Goal: Task Accomplishment & Management: Manage account settings

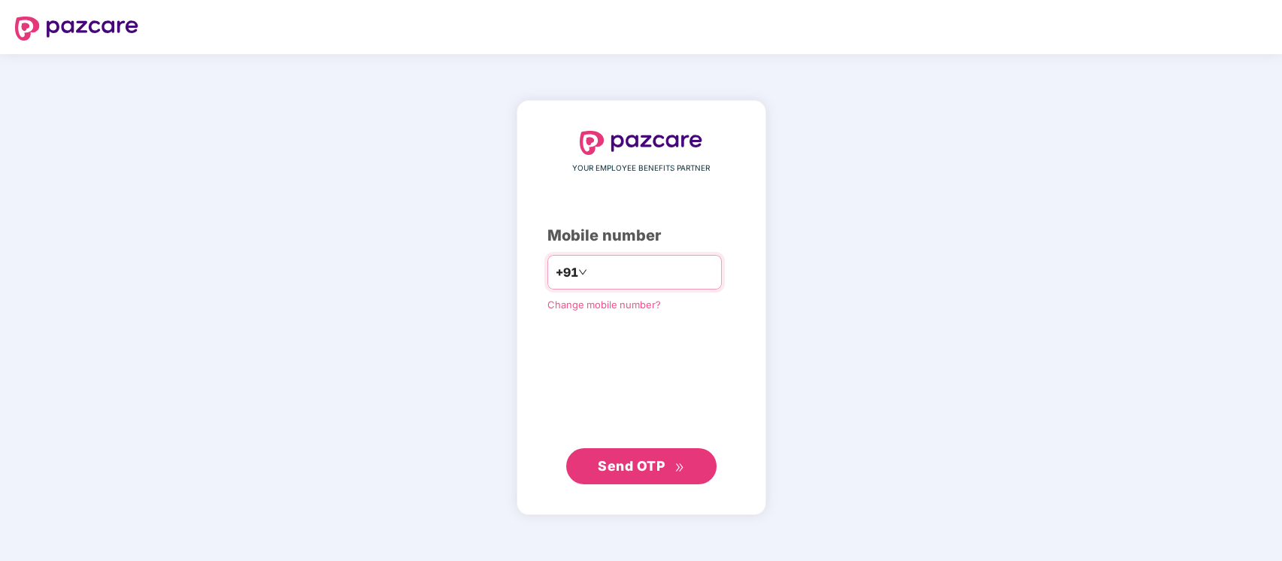
click at [639, 268] on input "number" at bounding box center [651, 272] width 123 height 24
type input "**********"
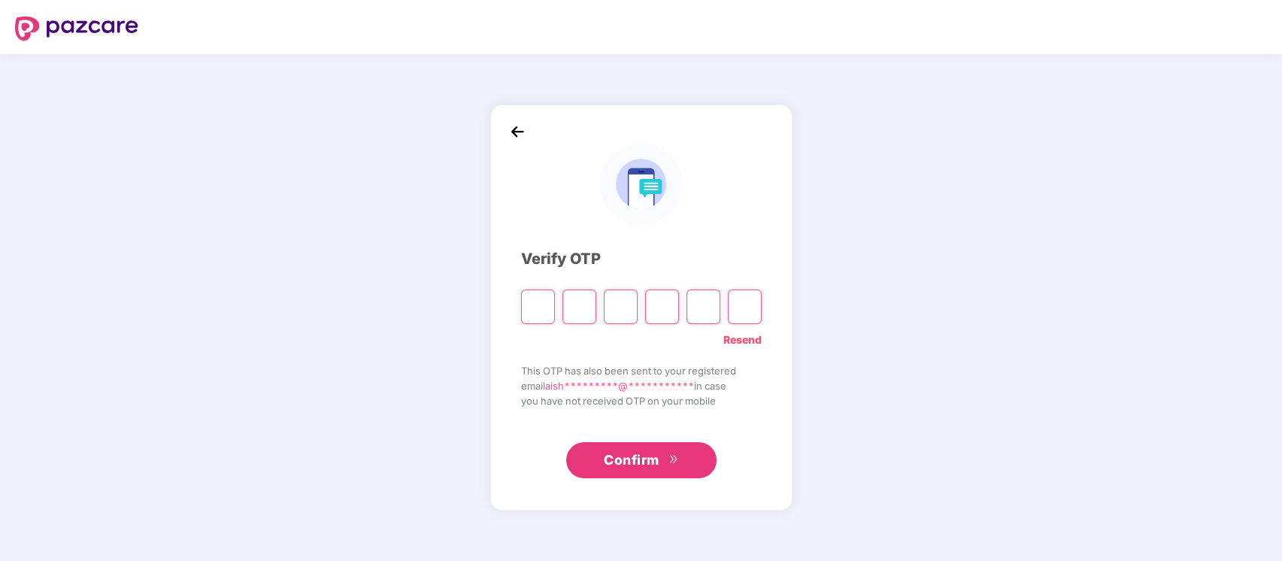
type input "*"
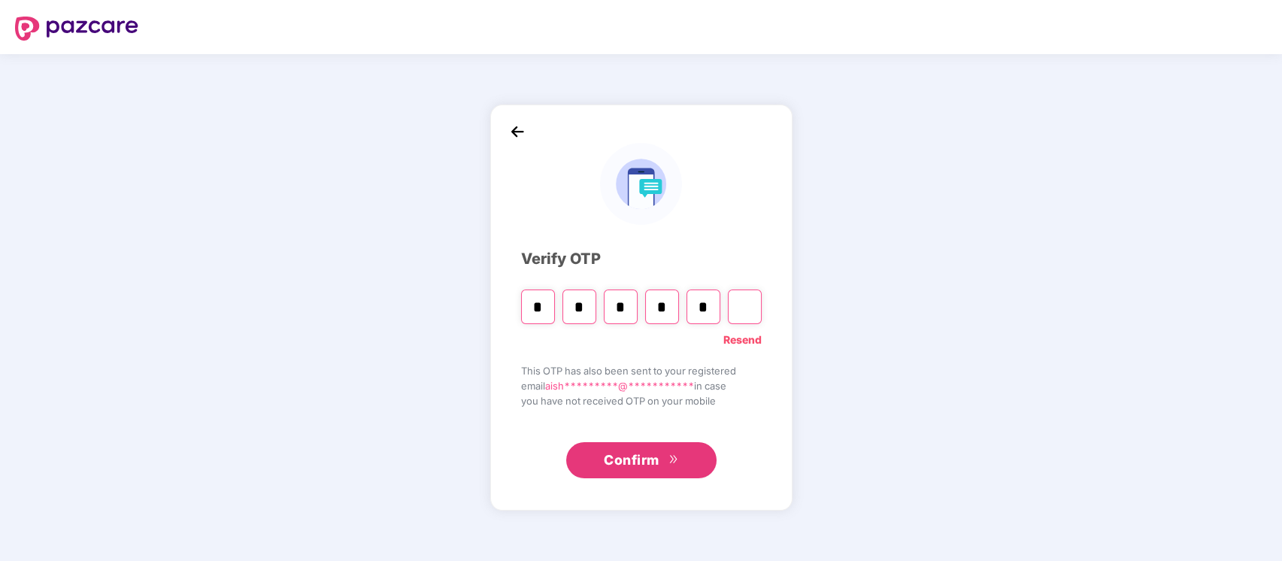
type input "*"
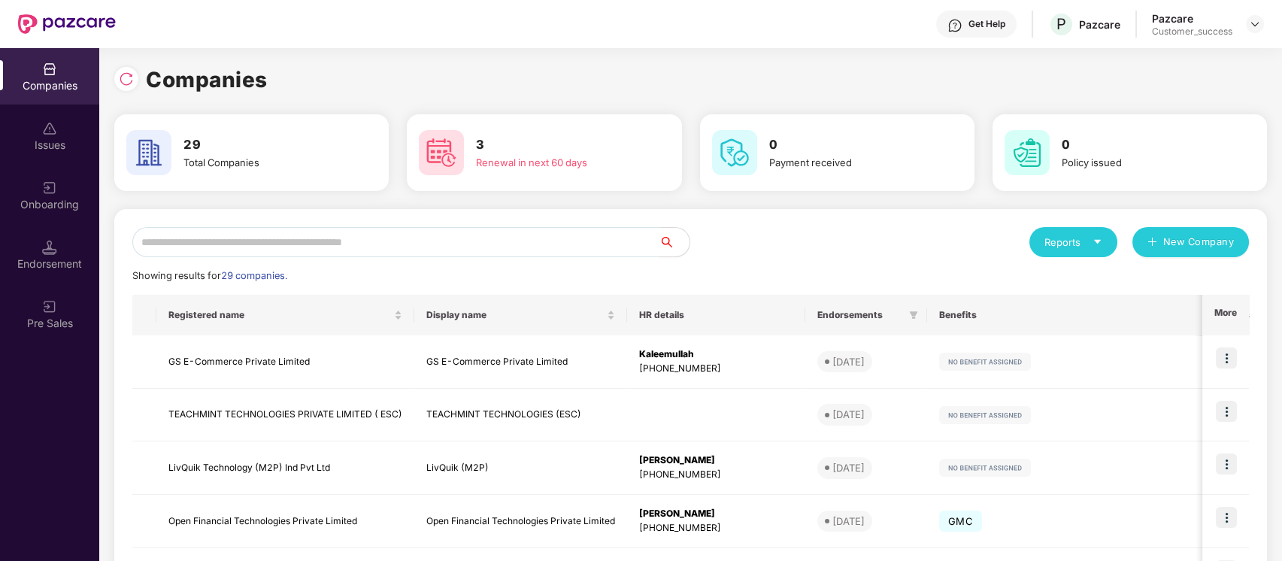
click at [544, 250] on input "text" at bounding box center [395, 242] width 527 height 30
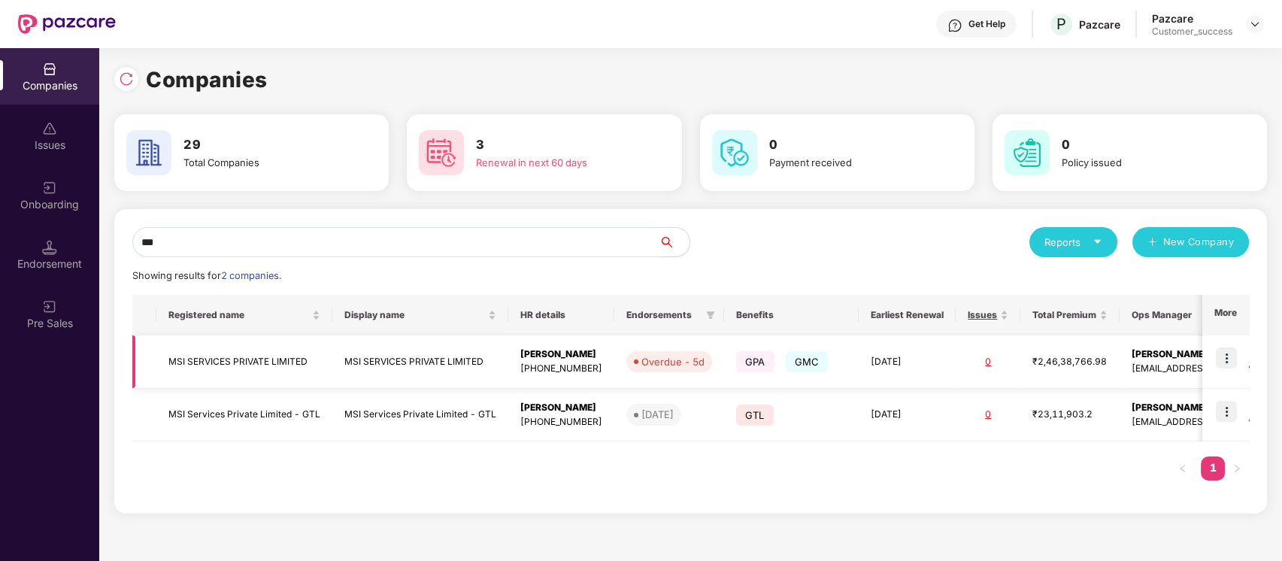
type input "***"
click at [1236, 350] on img at bounding box center [1226, 358] width 21 height 21
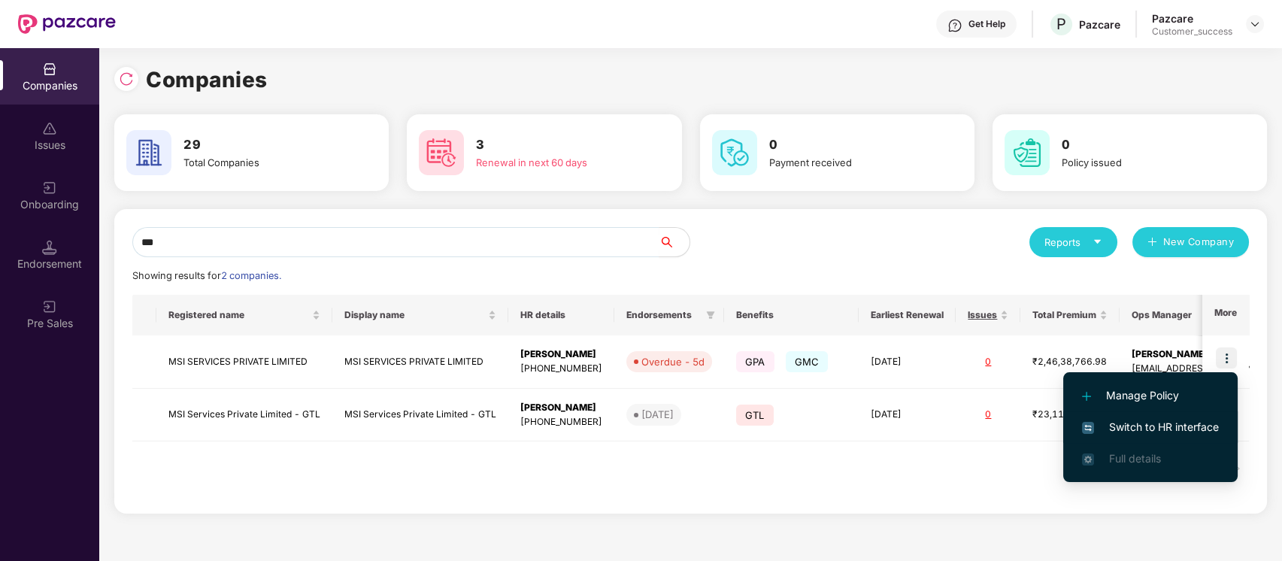
click at [1212, 412] on li "Switch to HR interface" at bounding box center [1151, 427] width 175 height 32
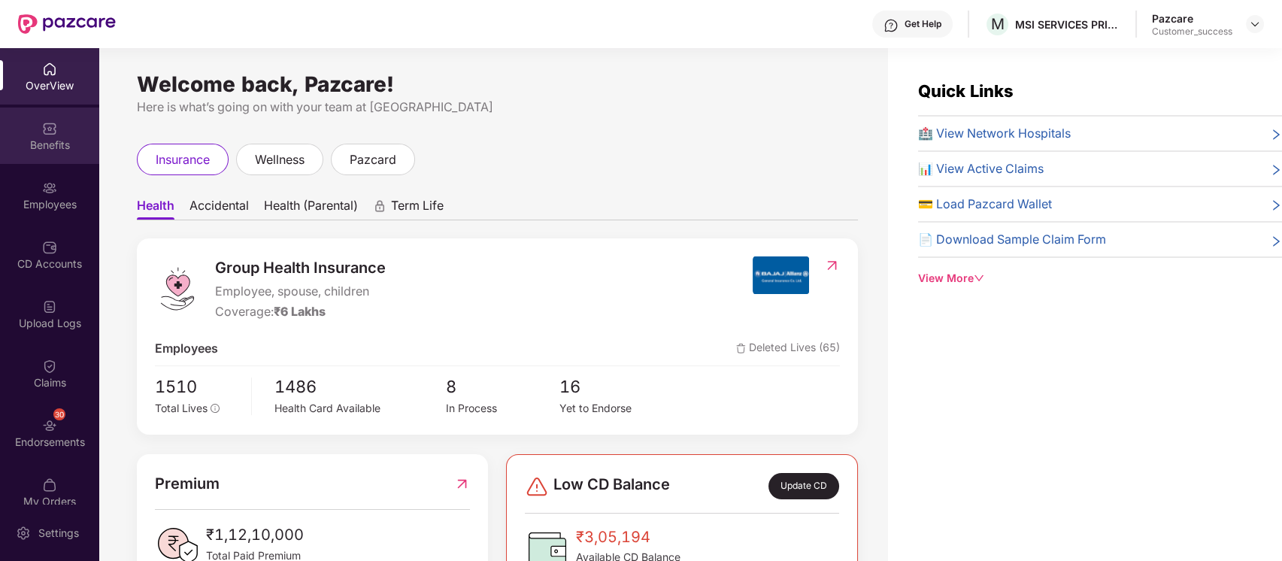
click at [44, 149] on div "Benefits" at bounding box center [49, 145] width 99 height 15
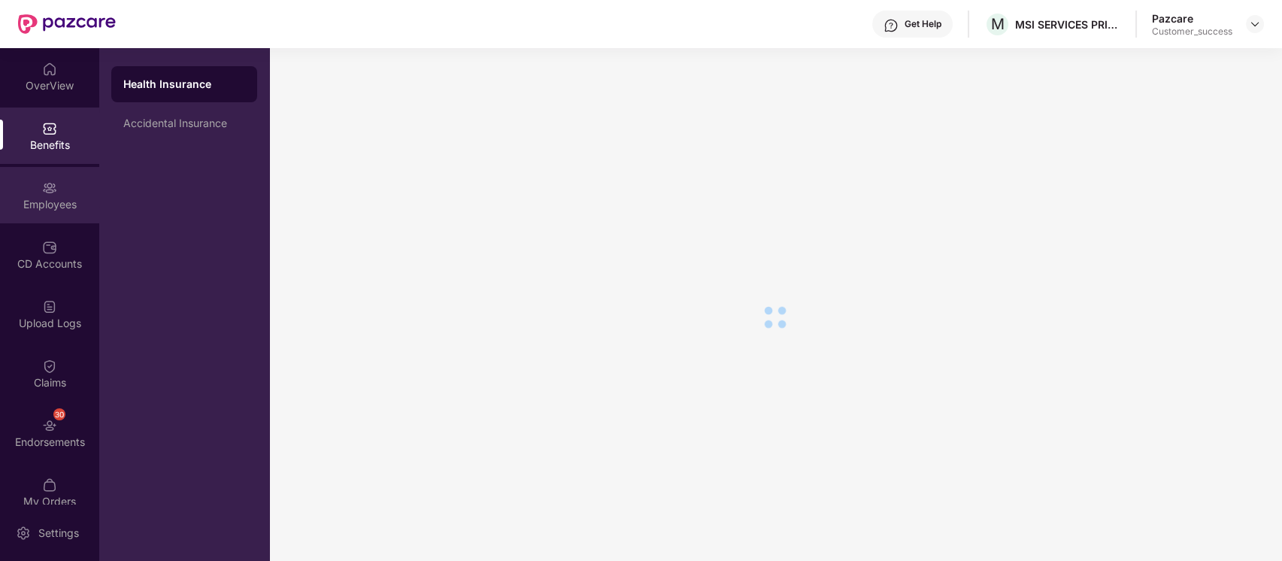
click at [53, 210] on div "Employees" at bounding box center [49, 204] width 99 height 15
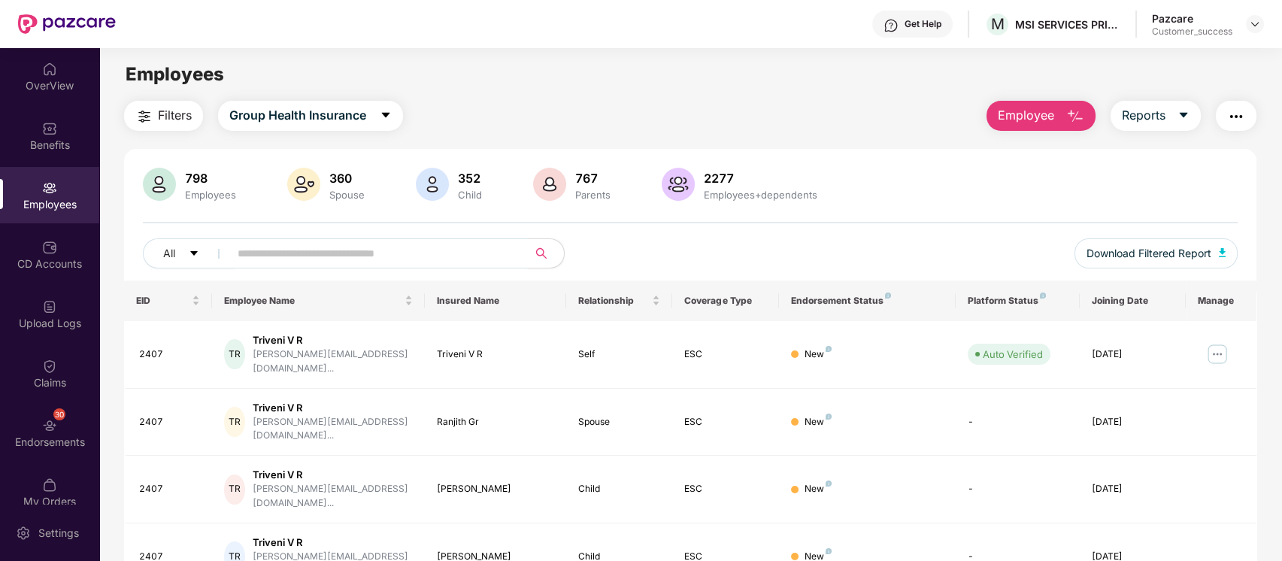
click at [484, 263] on input "text" at bounding box center [373, 253] width 270 height 23
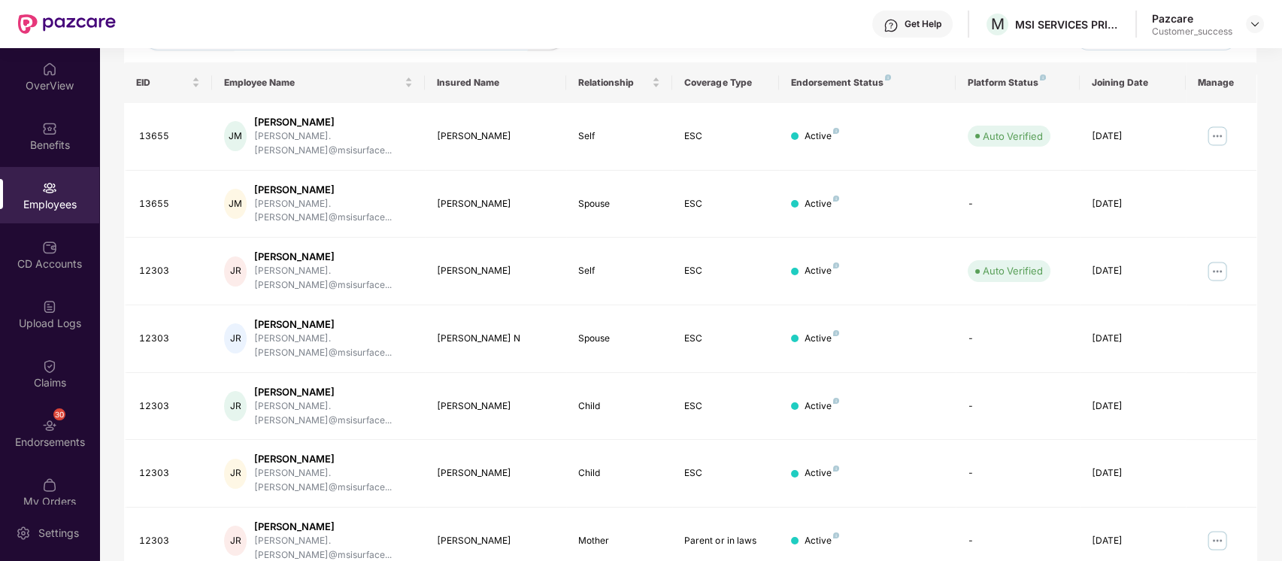
scroll to position [220, 0]
type input "****"
click at [785, 304] on td "Active" at bounding box center [867, 338] width 177 height 68
click at [1227, 123] on img at bounding box center [1218, 135] width 24 height 24
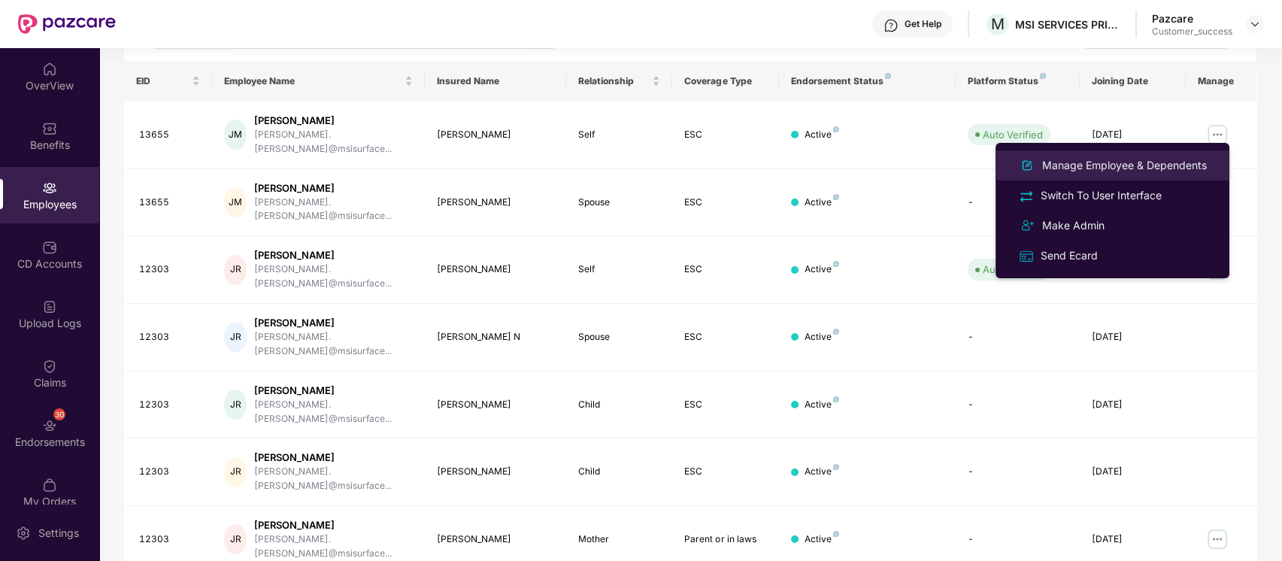
click at [1073, 165] on div "Manage Employee & Dependents" at bounding box center [1125, 165] width 171 height 17
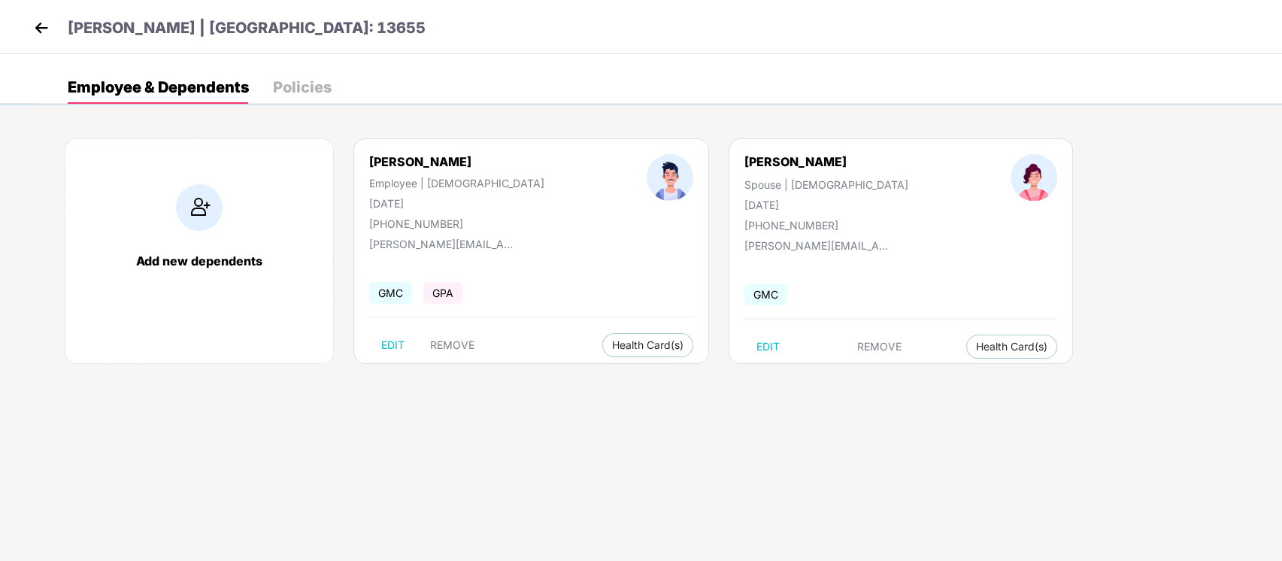
click at [42, 22] on img at bounding box center [41, 28] width 23 height 23
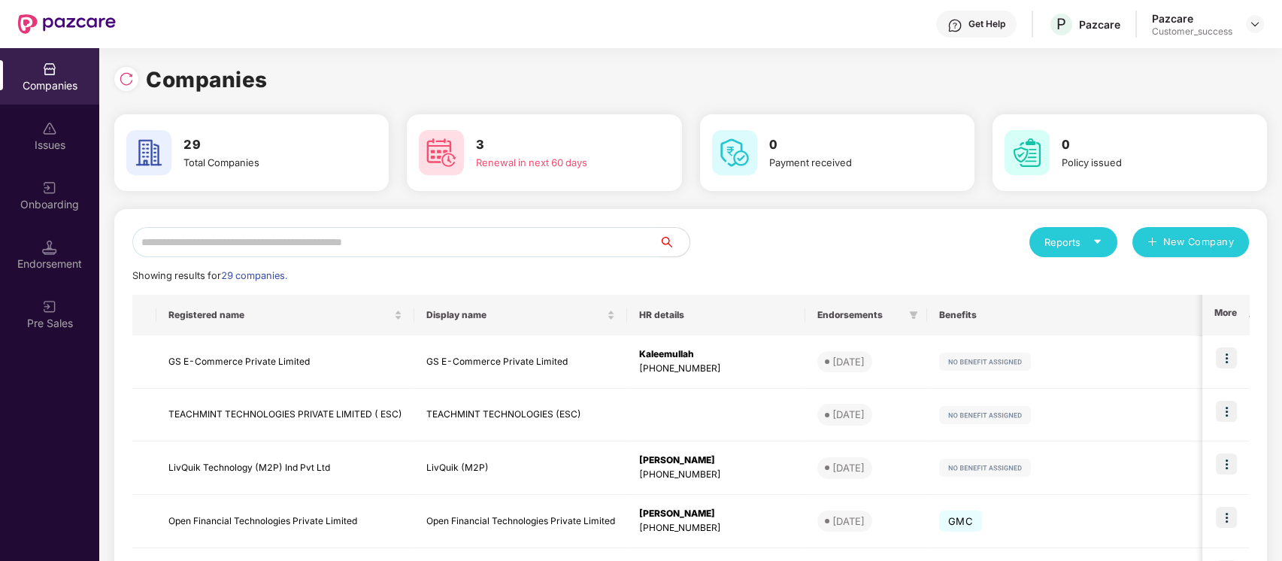
click at [411, 232] on input "text" at bounding box center [395, 242] width 527 height 30
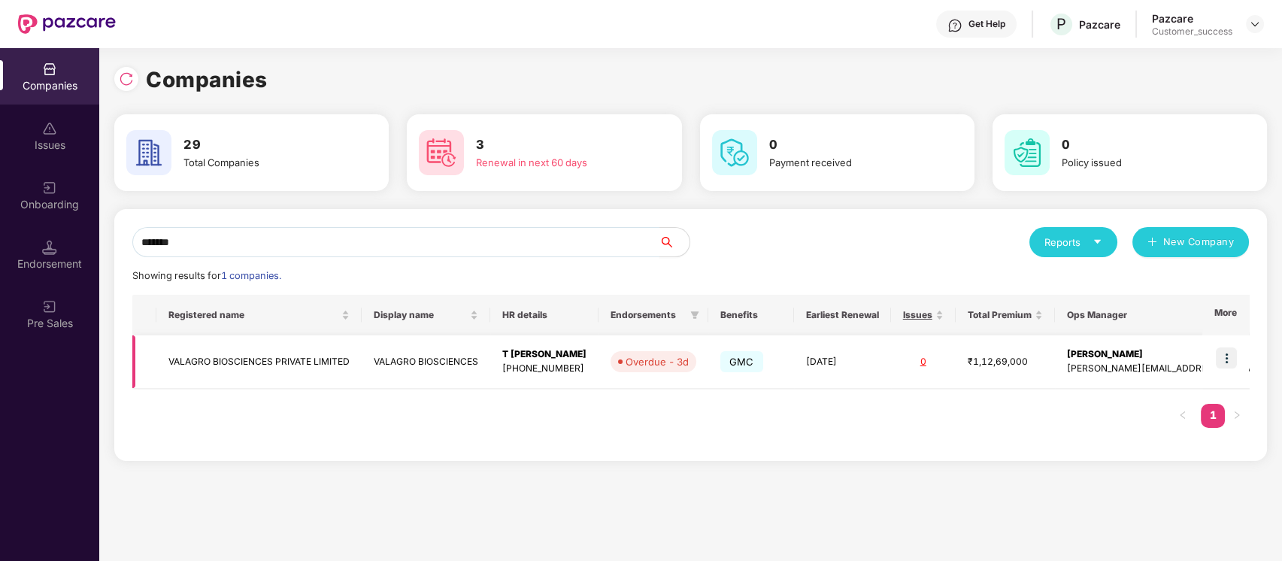
type input "*******"
click at [1228, 358] on img at bounding box center [1226, 358] width 21 height 21
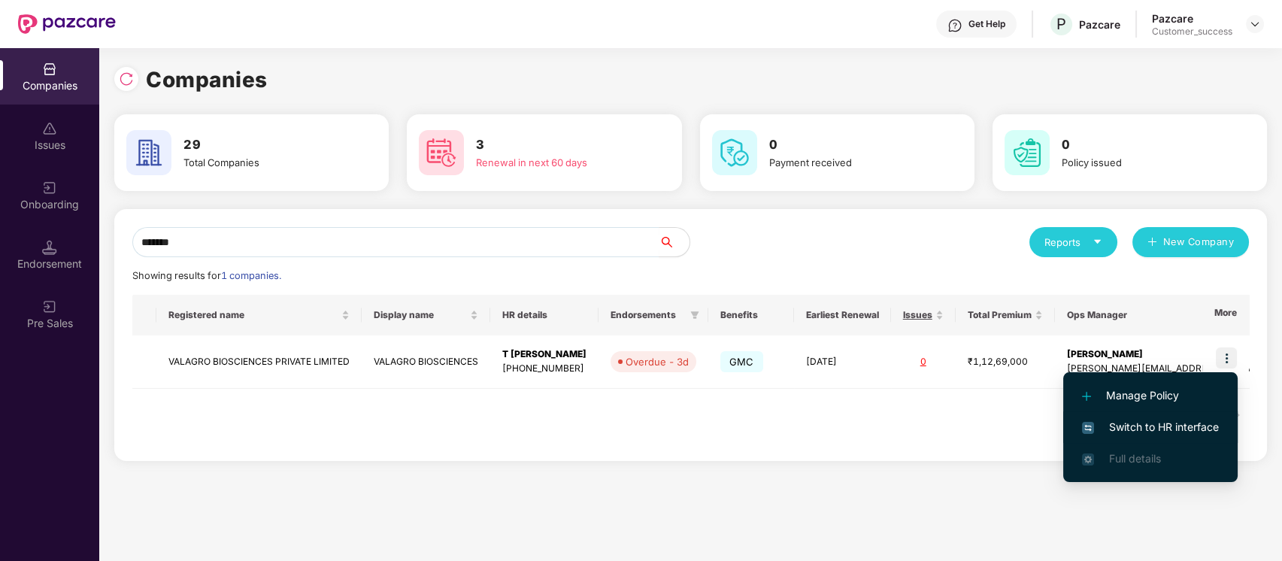
click at [1191, 415] on li "Switch to HR interface" at bounding box center [1151, 427] width 175 height 32
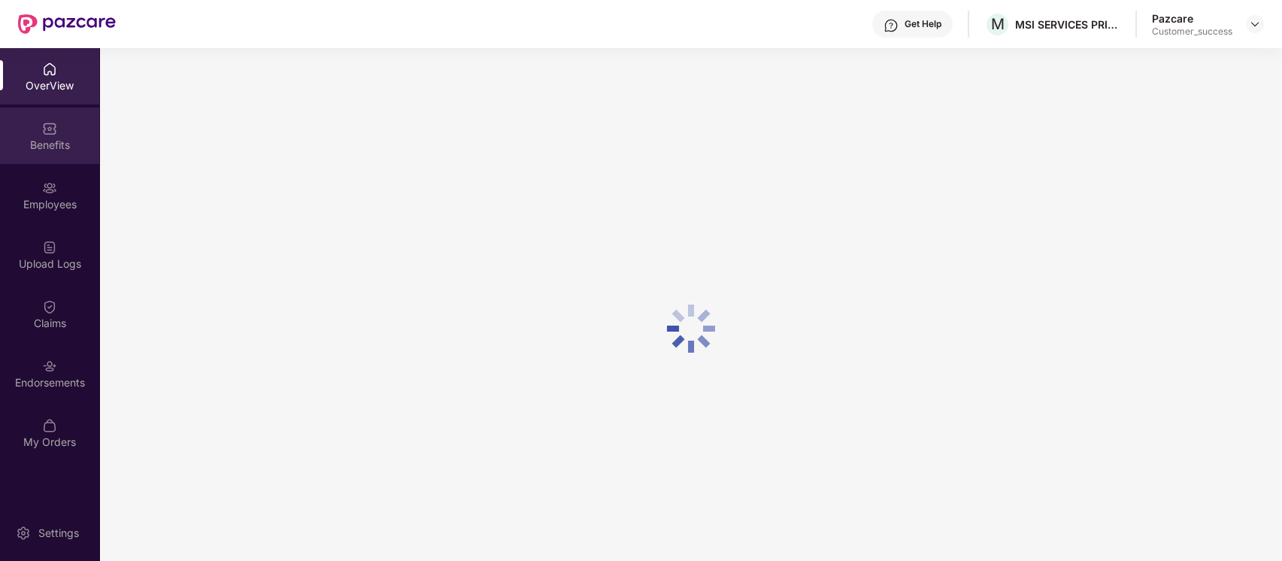
click at [72, 111] on div "Benefits" at bounding box center [49, 136] width 99 height 56
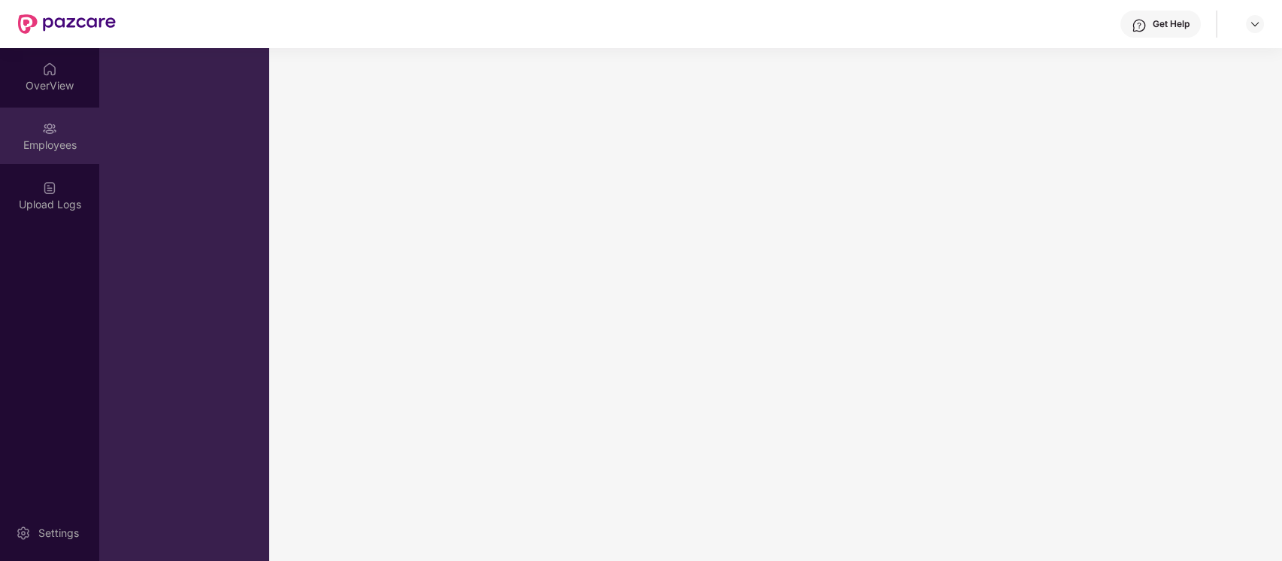
click at [39, 139] on div "Employees" at bounding box center [49, 145] width 99 height 15
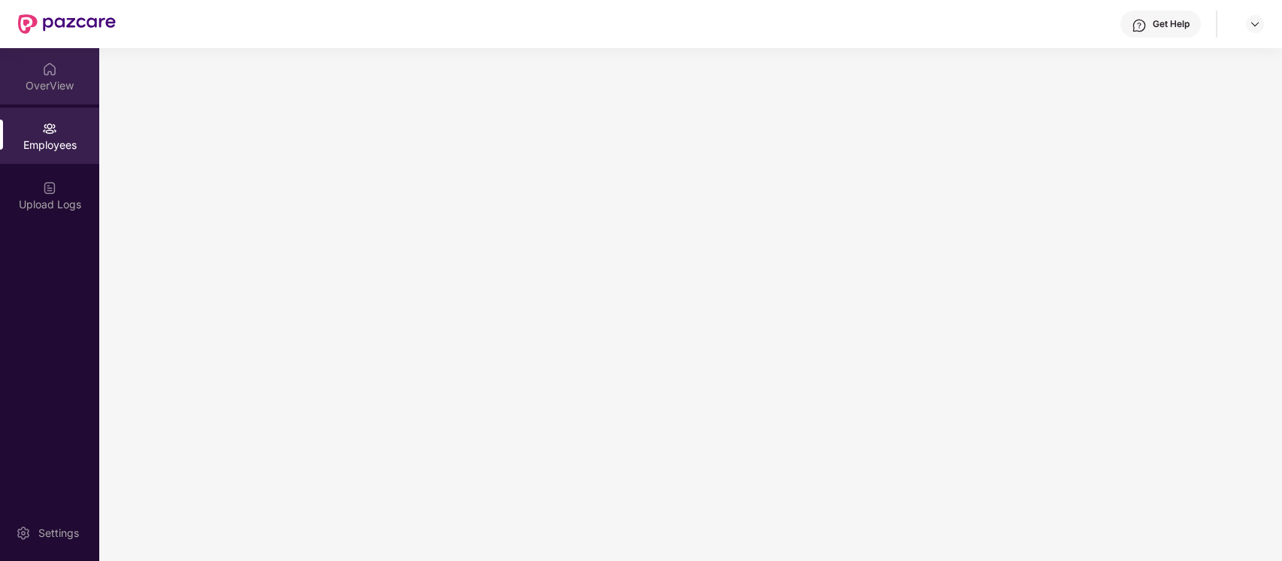
click at [46, 91] on div "OverView" at bounding box center [49, 85] width 99 height 15
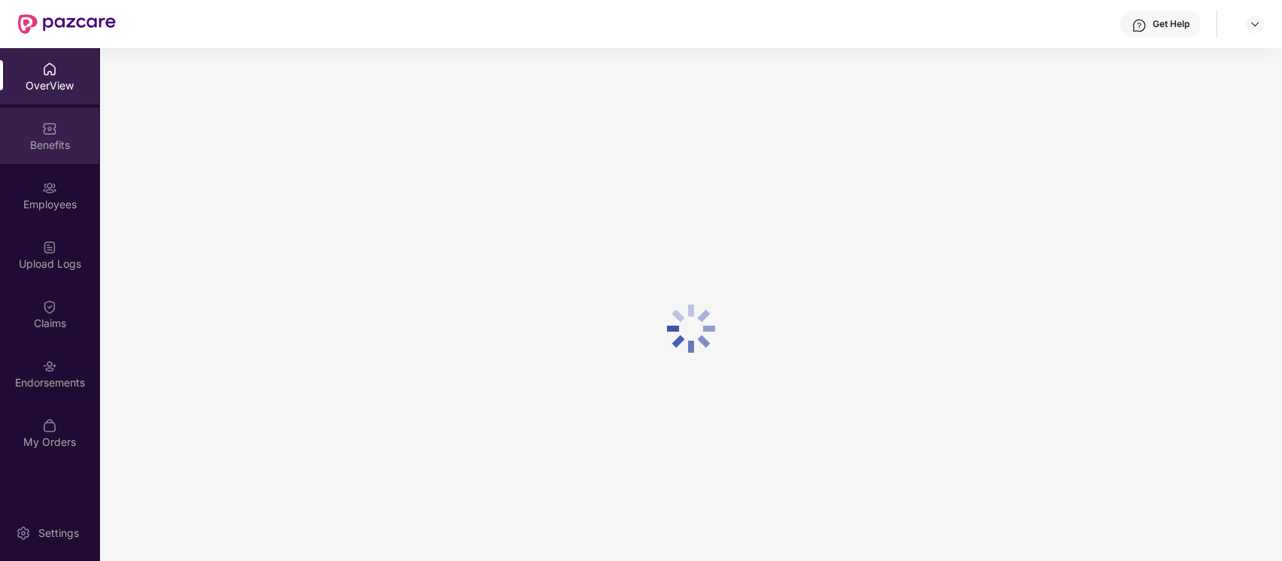
click at [35, 126] on div "Benefits" at bounding box center [49, 136] width 99 height 56
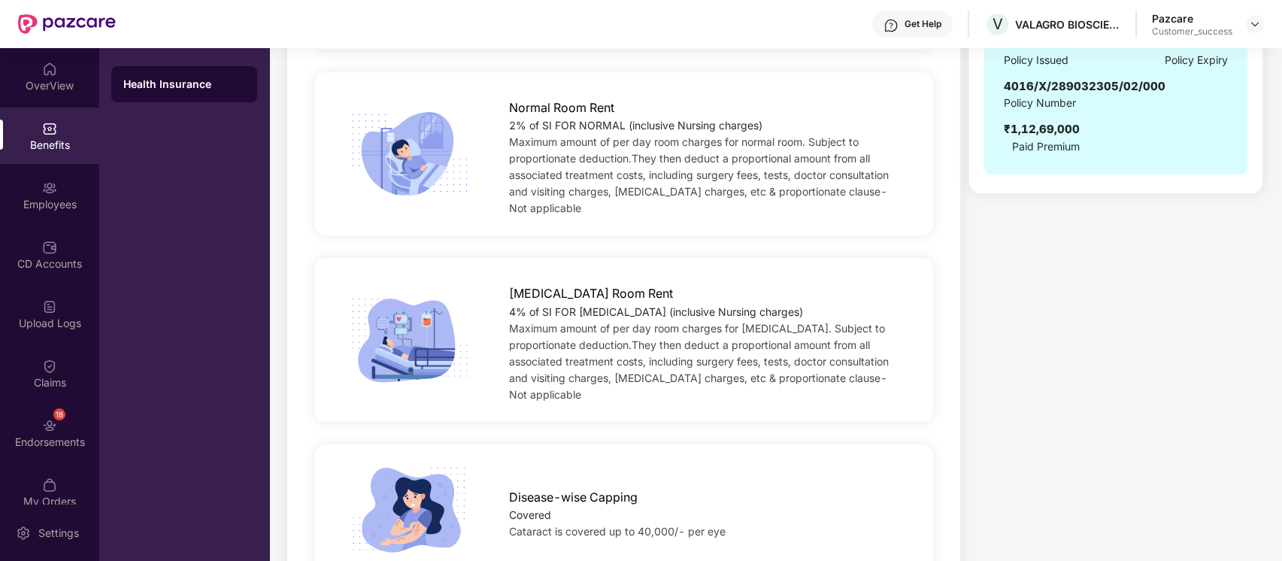
scroll to position [457, 0]
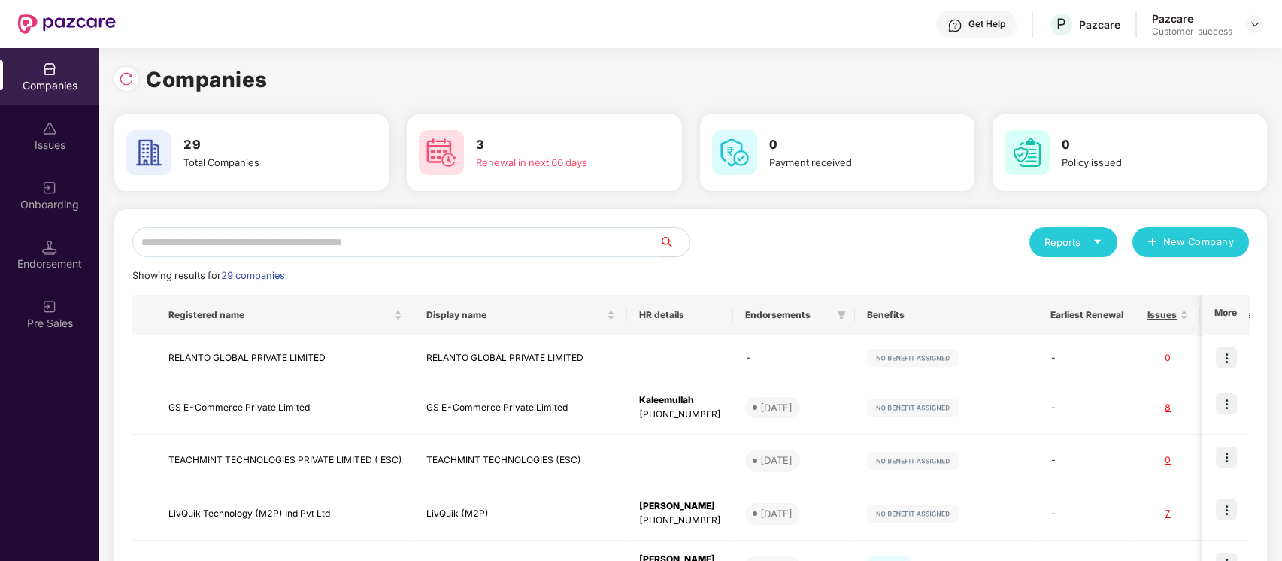
click at [320, 243] on input "text" at bounding box center [395, 242] width 527 height 30
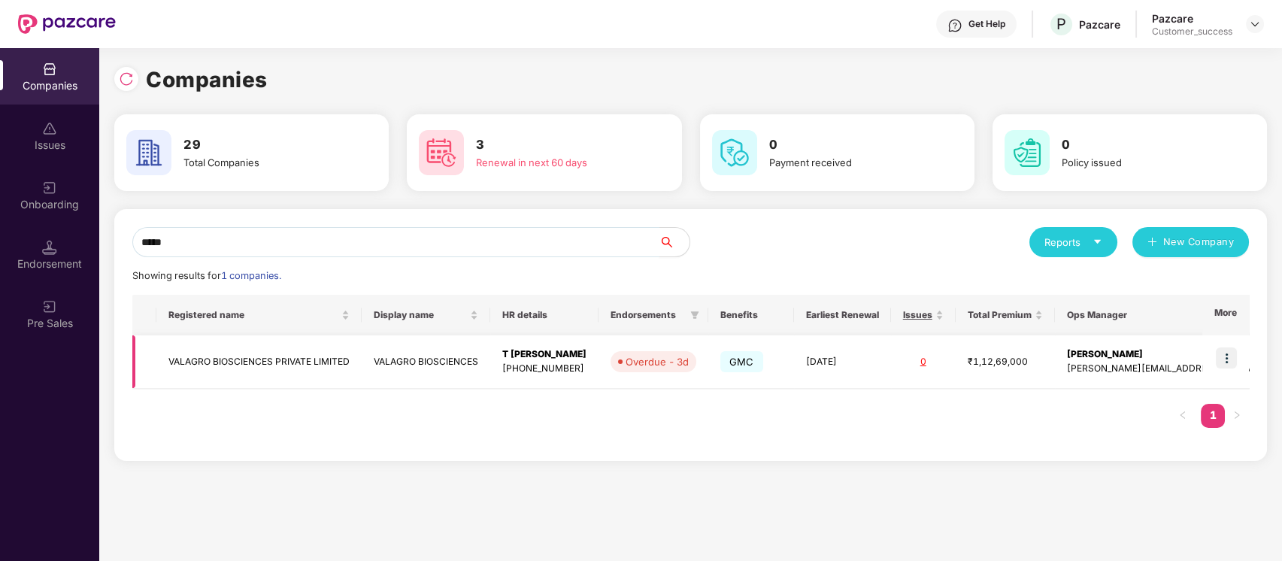
type input "*****"
click at [1230, 354] on img at bounding box center [1226, 358] width 21 height 21
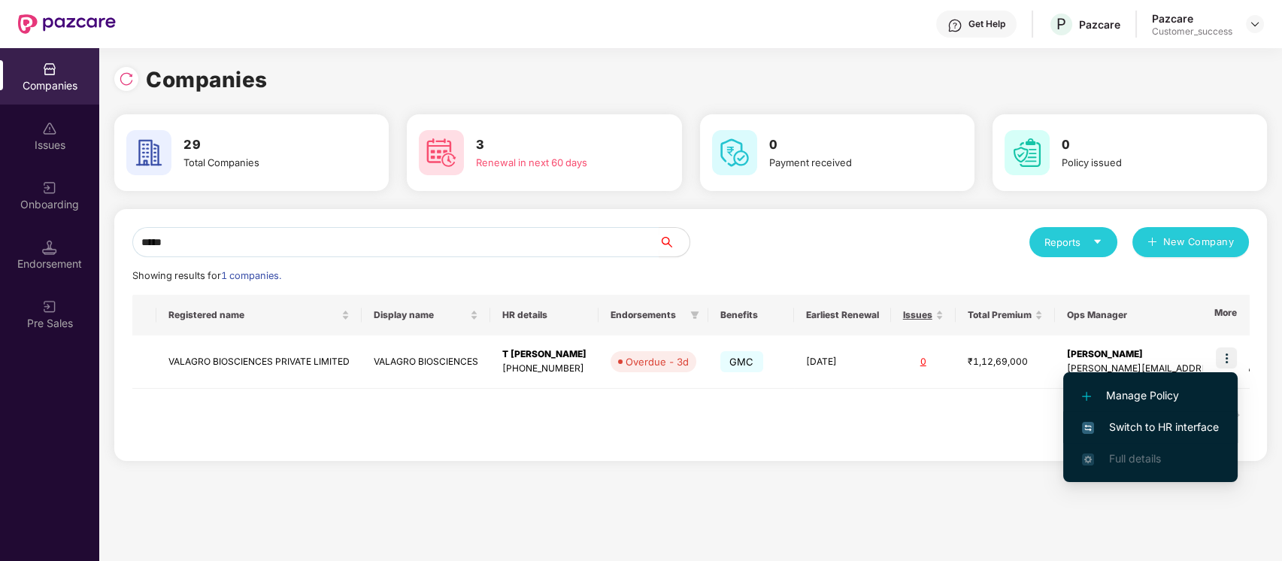
click at [1202, 429] on span "Switch to HR interface" at bounding box center [1150, 427] width 137 height 17
